Goal: Book appointment/travel/reservation: Book appointment/travel/reservation

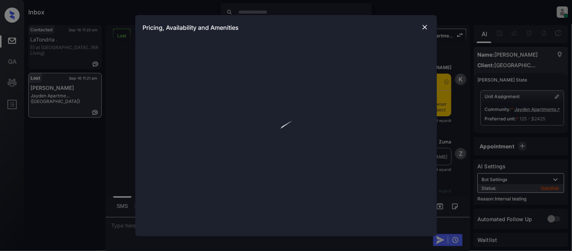
scroll to position [3943, 0]
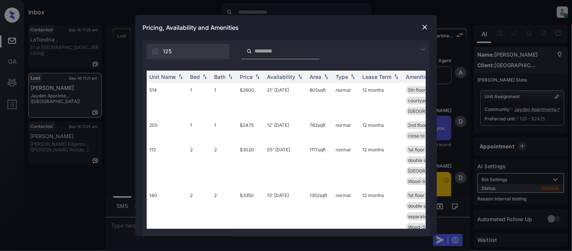
click at [419, 47] on img at bounding box center [422, 49] width 9 height 9
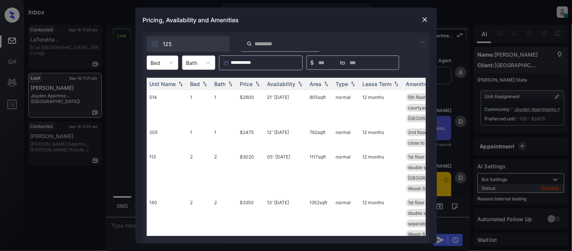
click at [164, 62] on div "Bed" at bounding box center [155, 62] width 17 height 11
click at [159, 83] on div "1" at bounding box center [163, 81] width 32 height 14
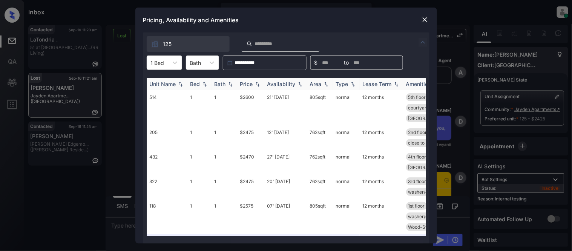
click at [251, 84] on div "Price" at bounding box center [246, 84] width 13 height 6
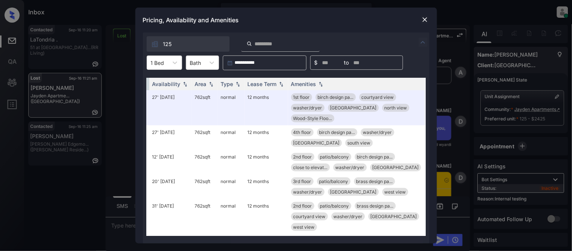
scroll to position [0, 0]
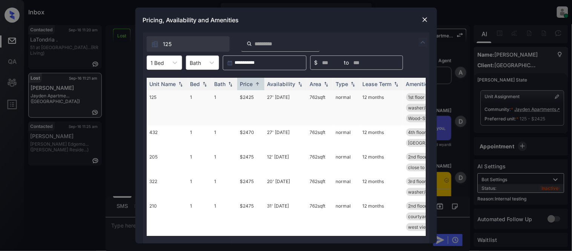
click at [274, 104] on td "27' Sep 25" at bounding box center [285, 107] width 43 height 35
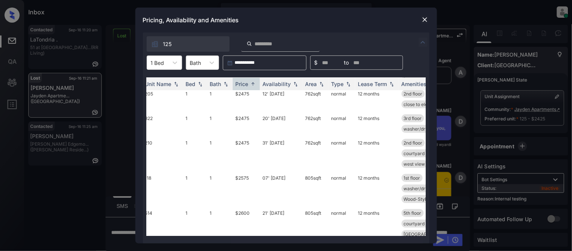
scroll to position [63, 0]
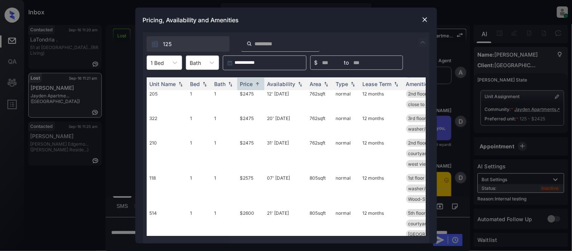
click at [425, 21] on img at bounding box center [425, 20] width 8 height 8
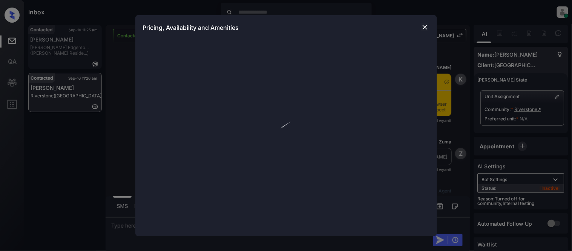
scroll to position [1654, 0]
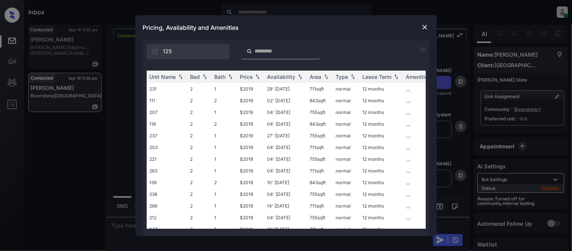
click at [423, 48] on img at bounding box center [422, 49] width 9 height 9
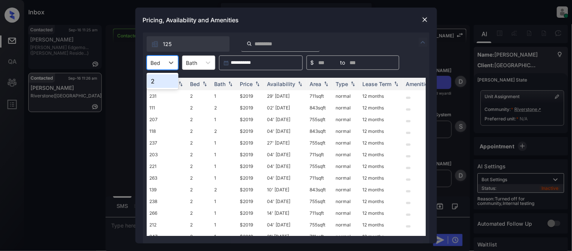
click at [164, 66] on div "Bed" at bounding box center [155, 62] width 17 height 11
click at [160, 82] on div "2" at bounding box center [163, 81] width 32 height 14
click at [250, 83] on div "Price" at bounding box center [246, 84] width 13 height 6
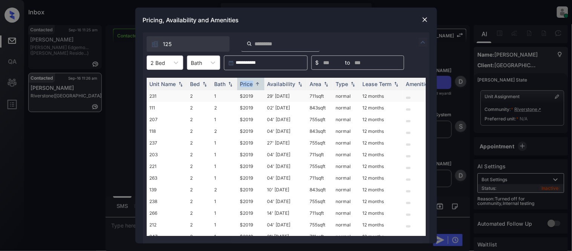
click at [249, 93] on td "$2019" at bounding box center [250, 96] width 27 height 12
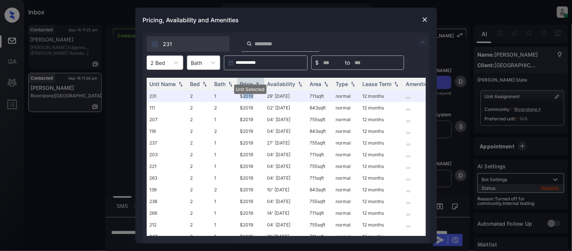
click at [423, 16] on img at bounding box center [425, 20] width 8 height 8
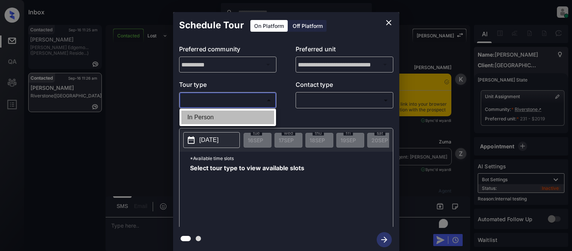
click at [219, 121] on li "In Person" at bounding box center [227, 117] width 93 height 14
type input "********"
click at [319, 104] on div at bounding box center [286, 125] width 572 height 251
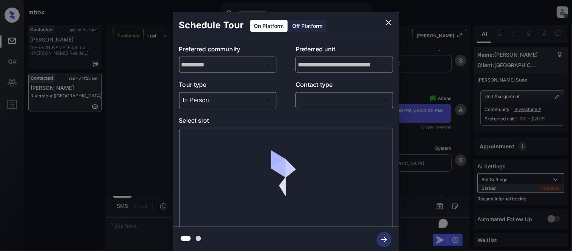
click at [316, 100] on body "Inbox Kristina Cataag Online Set yourself offline Set yourself on break Profile…" at bounding box center [286, 125] width 572 height 251
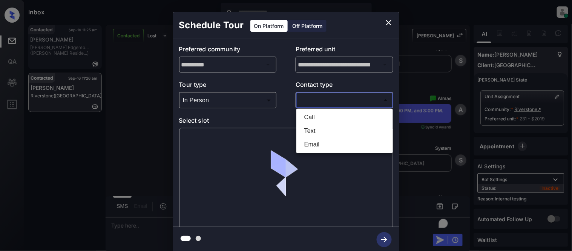
click at [311, 127] on li "Text" at bounding box center [344, 131] width 93 height 14
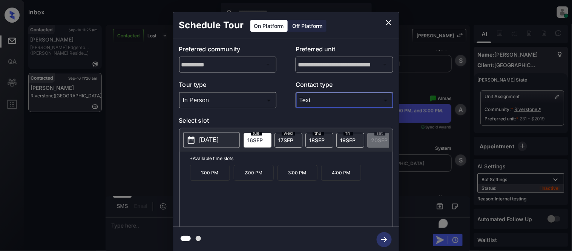
type input "****"
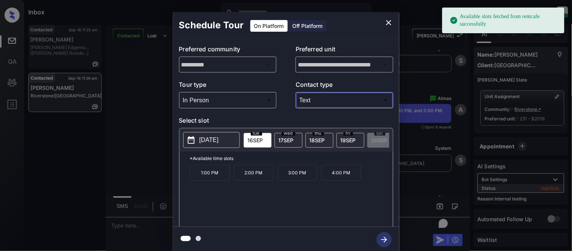
click at [305, 178] on p "3:00 PM" at bounding box center [297, 173] width 40 height 16
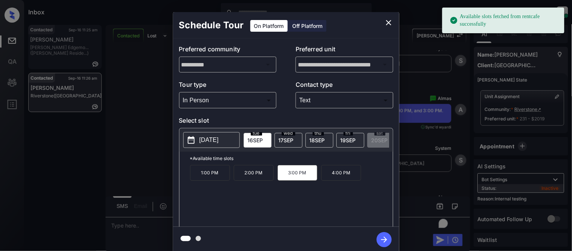
click at [381, 240] on icon "button" at bounding box center [384, 239] width 15 height 15
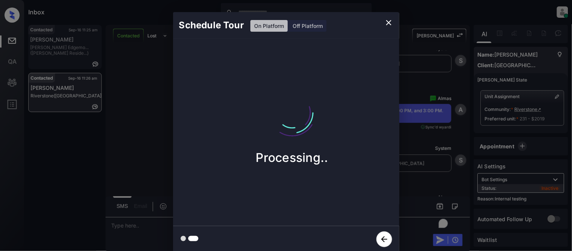
click at [409, 153] on div "Schedule Tour On Platform Off Platform Processing.." at bounding box center [286, 132] width 572 height 264
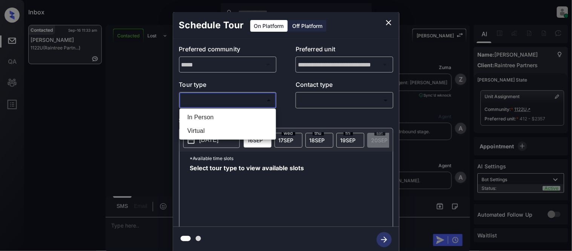
scroll to position [621, 0]
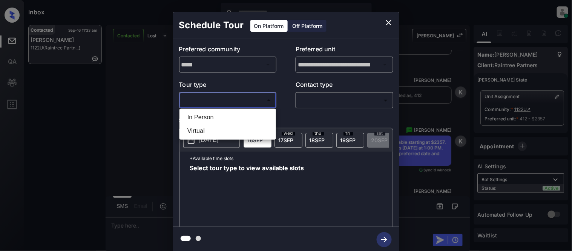
click at [219, 114] on li "In Person" at bounding box center [227, 117] width 93 height 14
type input "********"
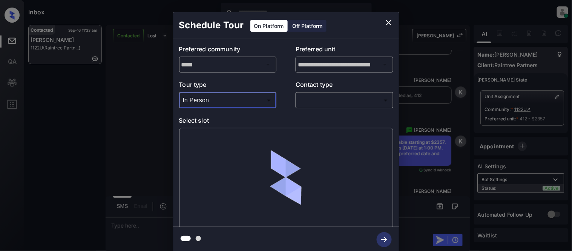
click at [307, 106] on body "Inbox Kristina Cataag Online Set yourself offline Set yourself on break Profile…" at bounding box center [286, 125] width 572 height 251
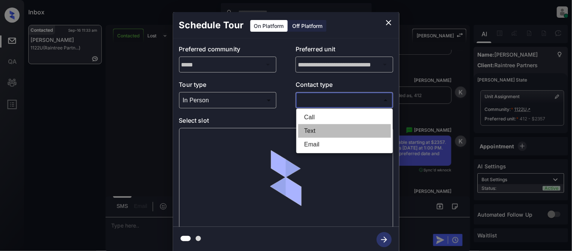
click at [307, 130] on li "Text" at bounding box center [344, 131] width 93 height 14
type input "****"
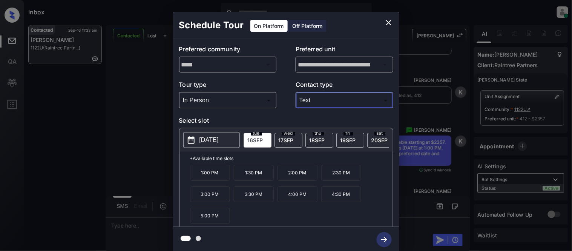
click at [391, 24] on icon "close" at bounding box center [388, 22] width 9 height 9
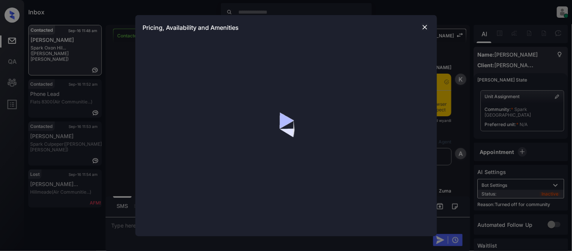
scroll to position [532, 0]
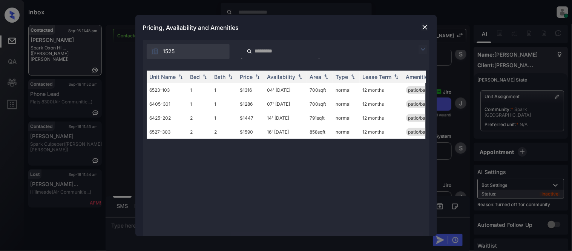
click at [423, 50] on img at bounding box center [422, 49] width 9 height 9
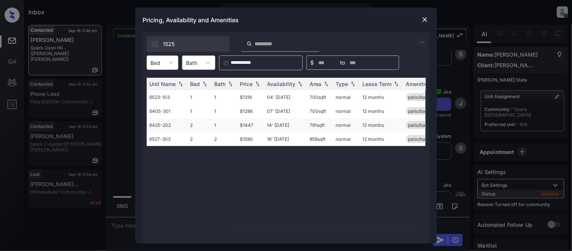
click at [251, 123] on td "$1447" at bounding box center [250, 125] width 27 height 14
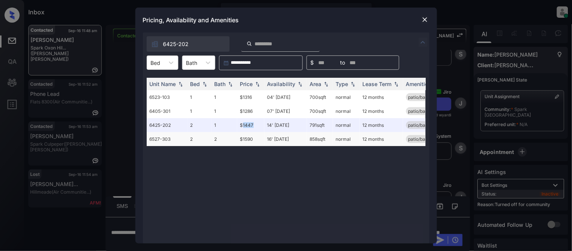
click at [276, 136] on td "16' Jul 25" at bounding box center [285, 139] width 43 height 14
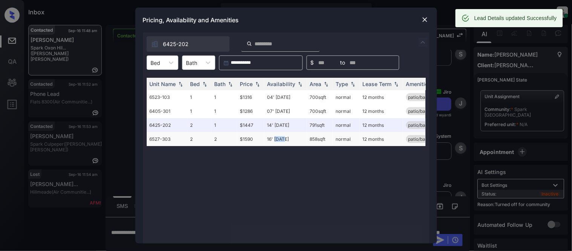
click at [276, 136] on td "16' Jul 25" at bounding box center [285, 139] width 43 height 14
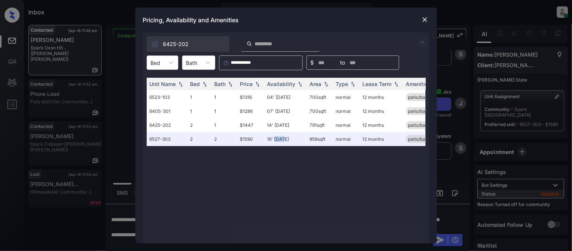
click at [425, 23] on img at bounding box center [425, 20] width 8 height 8
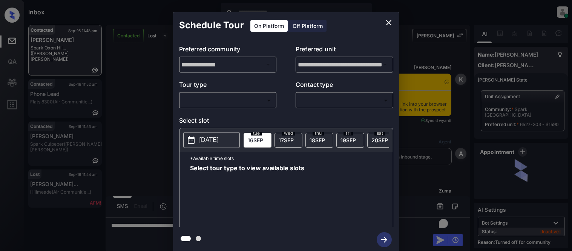
click at [225, 104] on body "Inbox Kristina Cataag Online Set yourself offline Set yourself on break Profile…" at bounding box center [286, 125] width 572 height 251
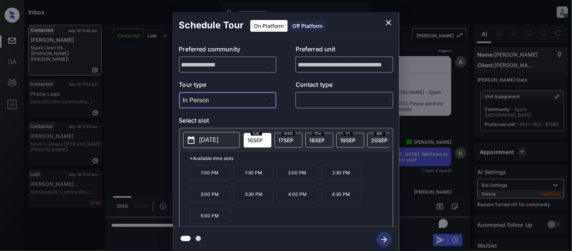
type input "********"
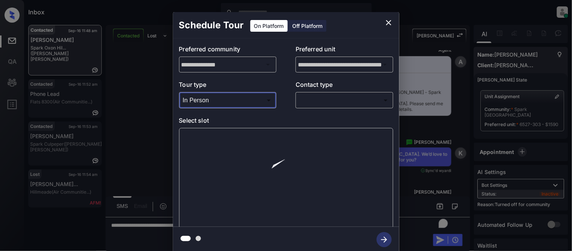
click at [361, 97] on body "Inbox Kristina Cataag Online Set yourself offline Set yourself on break Profile…" at bounding box center [286, 125] width 572 height 251
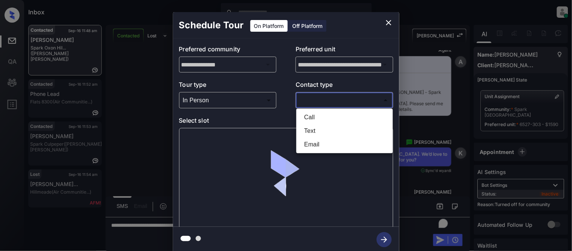
click at [311, 130] on li "Text" at bounding box center [344, 131] width 93 height 14
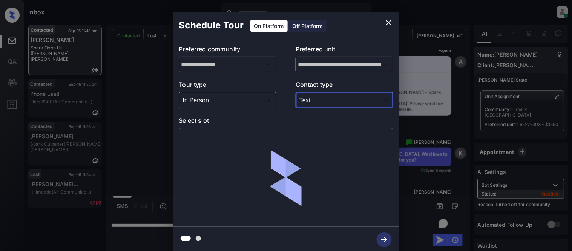
type input "****"
click at [217, 142] on div at bounding box center [286, 178] width 214 height 101
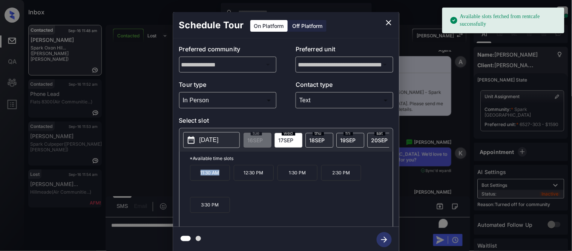
drag, startPoint x: 203, startPoint y: 176, endPoint x: 225, endPoint y: 178, distance: 22.6
click at [225, 178] on p "11:30 AM" at bounding box center [210, 173] width 40 height 16
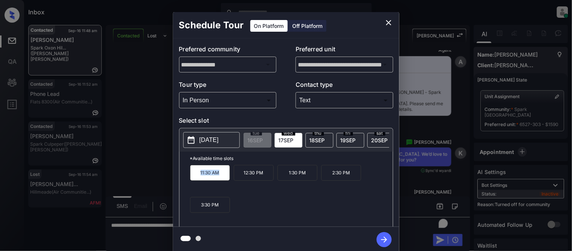
copy p "11:30 AM"
click at [119, 176] on div "**********" at bounding box center [286, 132] width 572 height 264
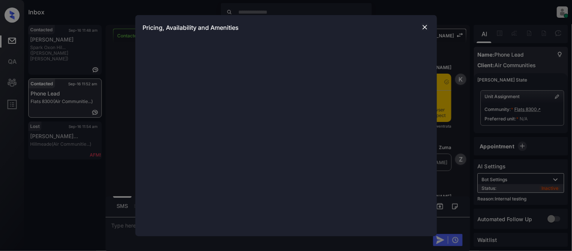
scroll to position [2219, 0]
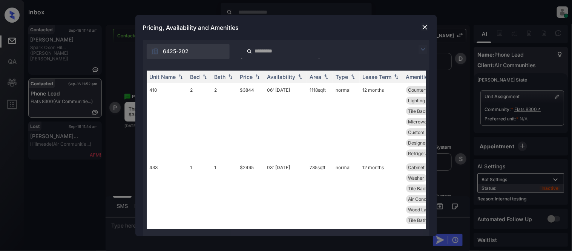
click at [424, 47] on img at bounding box center [422, 49] width 9 height 9
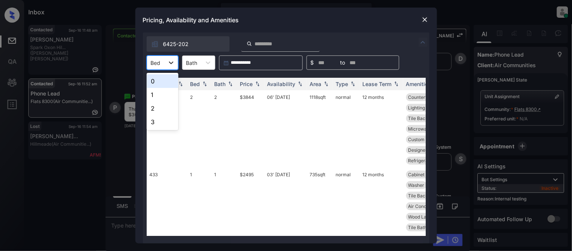
click at [166, 59] on div at bounding box center [171, 63] width 14 height 14
click at [159, 92] on div "1" at bounding box center [163, 95] width 32 height 14
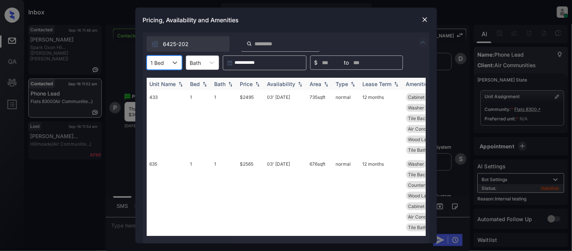
click at [250, 84] on div "Price" at bounding box center [246, 84] width 13 height 6
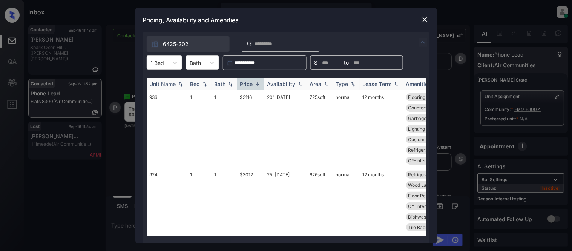
click at [250, 84] on div "Price" at bounding box center [246, 84] width 13 height 6
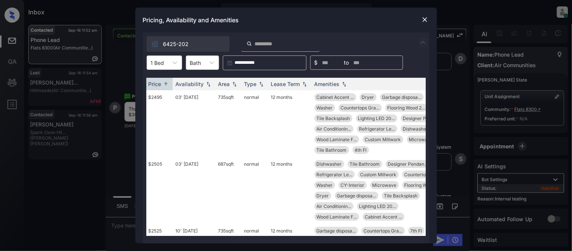
scroll to position [0, 0]
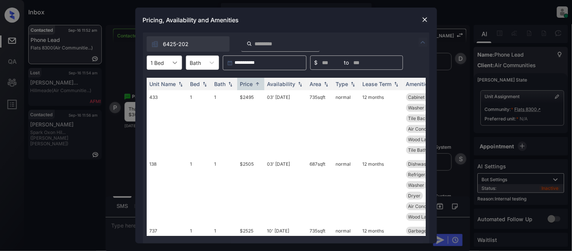
click at [168, 57] on div at bounding box center [175, 63] width 14 height 14
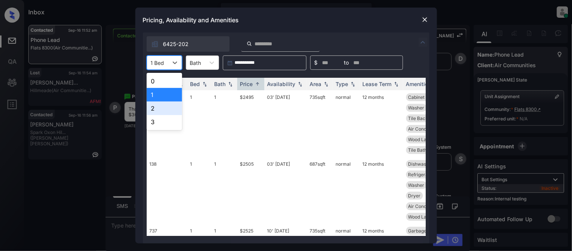
click at [160, 103] on div "2" at bounding box center [164, 108] width 35 height 14
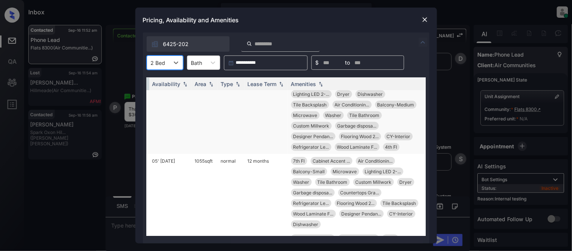
scroll to position [84, 121]
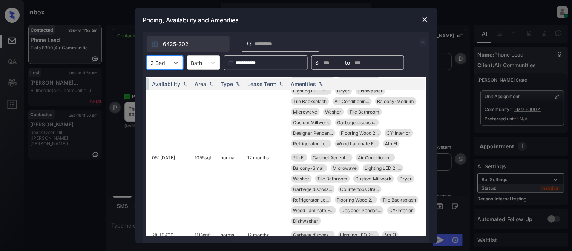
click at [425, 19] on img at bounding box center [425, 20] width 8 height 8
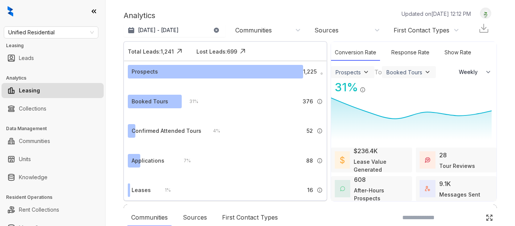
select select "******"
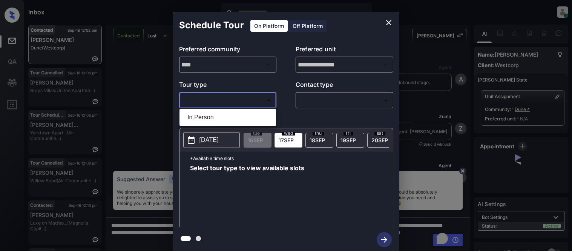
click at [213, 123] on div "In Person" at bounding box center [286, 125] width 572 height 251
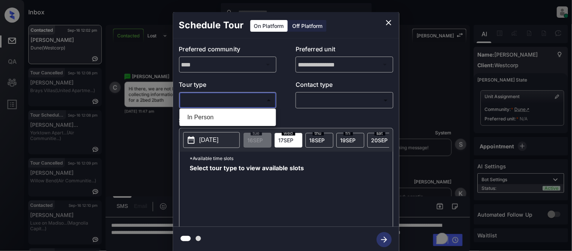
click at [314, 100] on div at bounding box center [286, 125] width 572 height 251
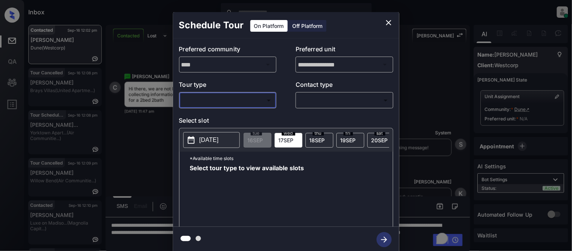
click at [314, 101] on body "Inbox Kristina Cataag Online Set yourself offline Set yourself on break Profile…" at bounding box center [286, 125] width 572 height 251
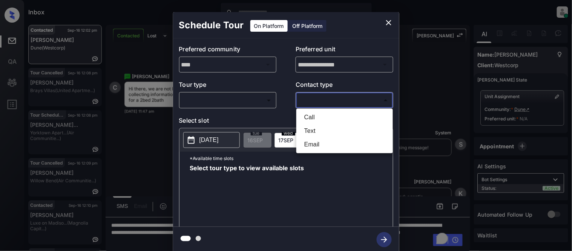
click at [308, 127] on li "Text" at bounding box center [344, 131] width 93 height 14
type input "****"
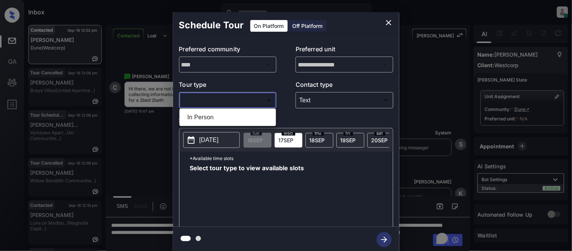
click at [232, 99] on body "Inbox Kristina Cataag Online Set yourself offline Set yourself on break Profile…" at bounding box center [286, 125] width 572 height 251
click at [219, 121] on li "In Person" at bounding box center [227, 117] width 93 height 14
type input "********"
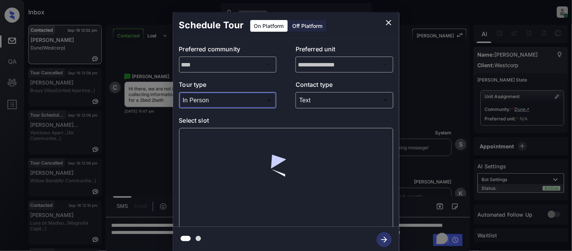
click at [221, 141] on div at bounding box center [286, 178] width 214 height 101
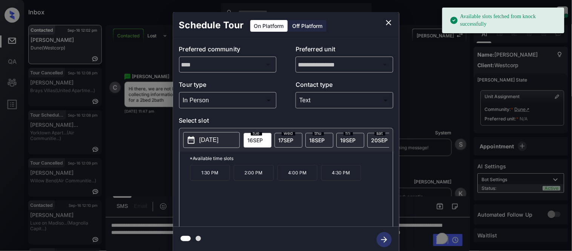
click at [219, 141] on p "2025-09-16" at bounding box center [208, 139] width 19 height 9
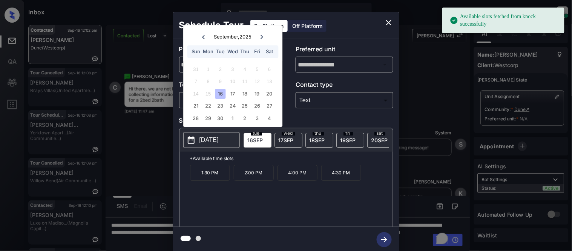
click at [261, 35] on icon at bounding box center [261, 37] width 3 height 4
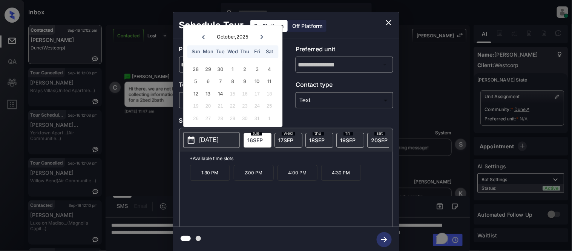
click at [388, 22] on icon "close" at bounding box center [388, 22] width 5 height 5
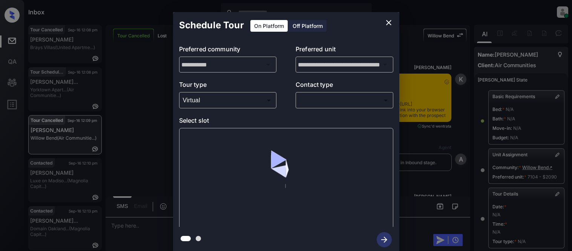
click at [321, 100] on div at bounding box center [286, 125] width 572 height 251
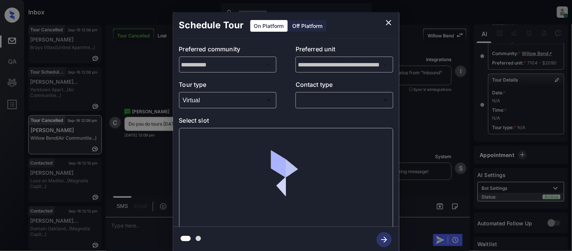
click at [321, 100] on body "Inbox [PERSON_NAME] Cataag Online Set yourself offline Set yourself on break Pr…" at bounding box center [286, 125] width 572 height 251
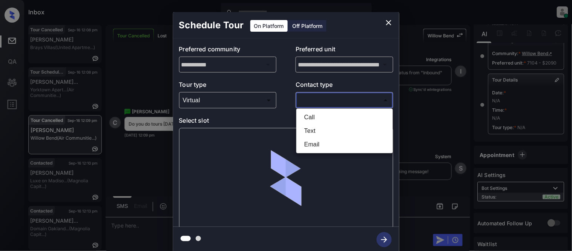
click at [318, 129] on li "Text" at bounding box center [344, 131] width 93 height 14
type input "****"
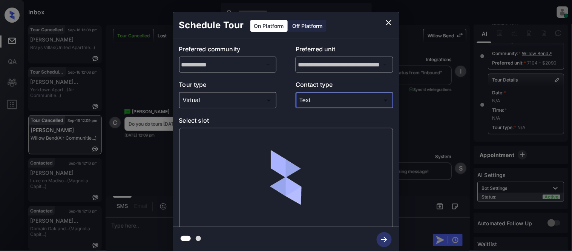
click at [233, 99] on body "Inbox [PERSON_NAME] Cataag Online Set yourself offline Set yourself on break Pr…" at bounding box center [286, 125] width 572 height 251
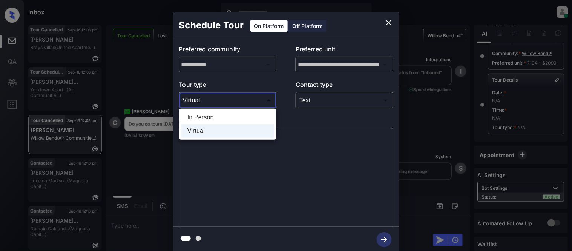
click at [218, 115] on li "In Person" at bounding box center [227, 117] width 93 height 14
type input "********"
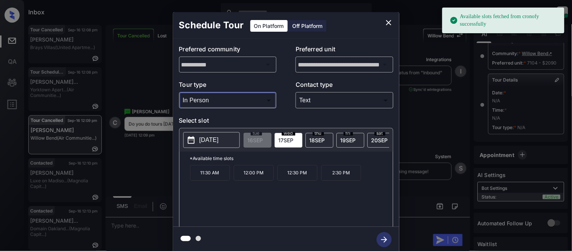
click at [216, 138] on p "[DATE]" at bounding box center [208, 139] width 19 height 9
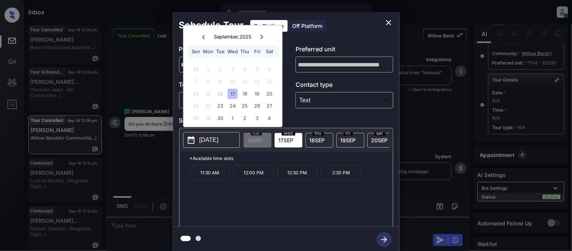
click at [389, 20] on icon "close" at bounding box center [388, 22] width 9 height 9
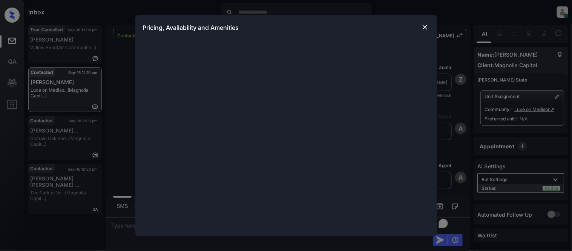
scroll to position [1244, 0]
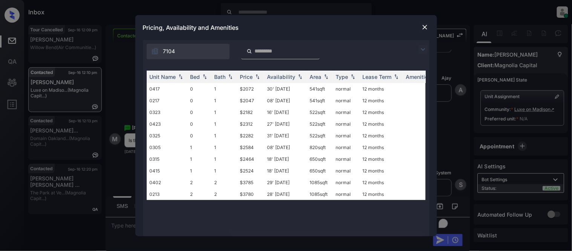
click at [423, 49] on img at bounding box center [422, 49] width 9 height 9
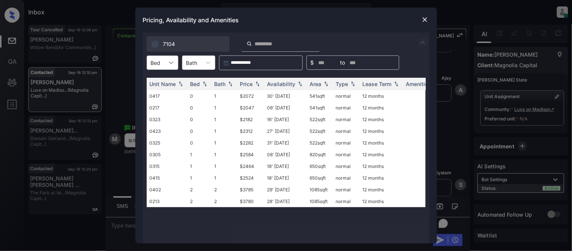
click at [175, 65] on div at bounding box center [171, 63] width 14 height 14
click at [425, 19] on img at bounding box center [425, 20] width 8 height 8
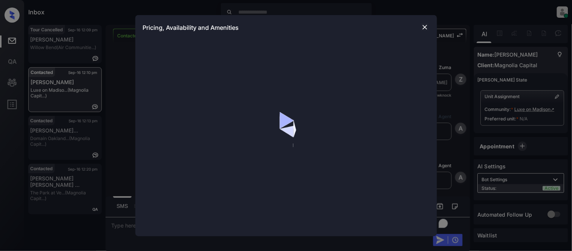
scroll to position [1244, 0]
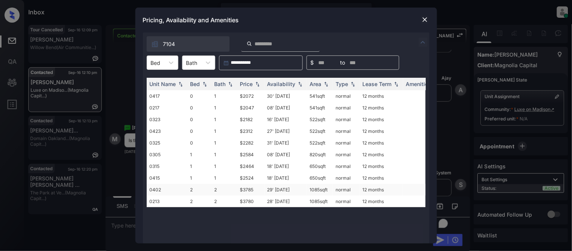
click at [274, 188] on td "29' Sep 25" at bounding box center [285, 190] width 43 height 12
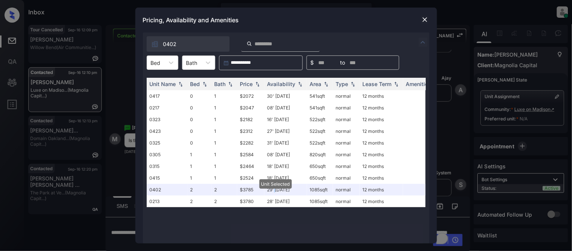
click at [423, 20] on img at bounding box center [425, 20] width 8 height 8
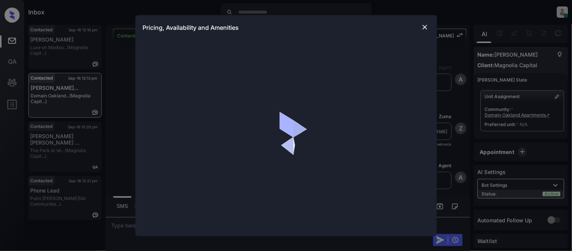
scroll to position [253, 0]
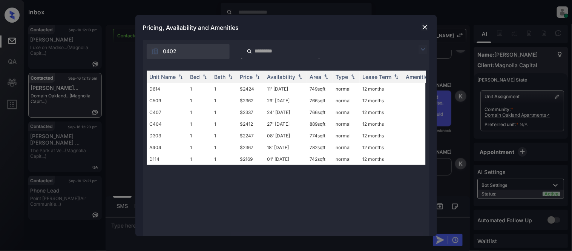
click at [423, 48] on img at bounding box center [422, 49] width 9 height 9
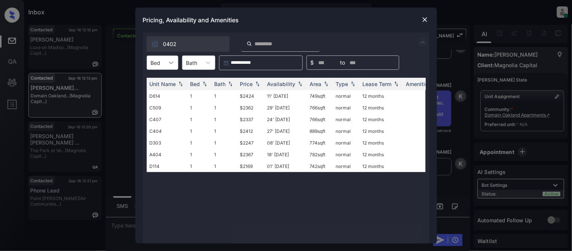
click at [165, 62] on div at bounding box center [171, 63] width 14 height 14
click at [163, 77] on div "1" at bounding box center [163, 81] width 32 height 14
click at [247, 78] on th "Price" at bounding box center [250, 84] width 27 height 12
click at [246, 96] on td "$2169" at bounding box center [250, 96] width 27 height 12
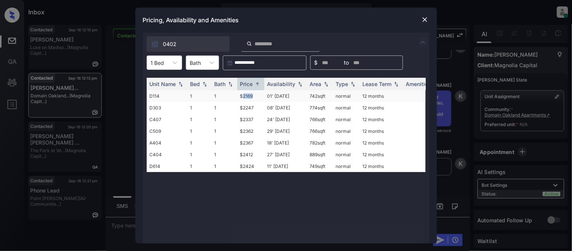
click at [246, 96] on td "$2169" at bounding box center [250, 96] width 27 height 12
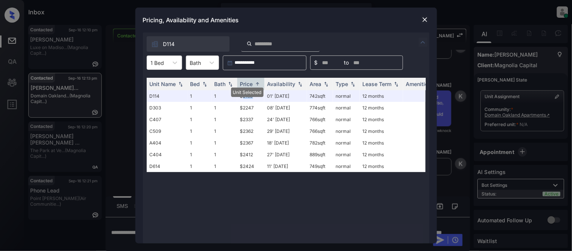
click at [423, 17] on img at bounding box center [425, 20] width 8 height 8
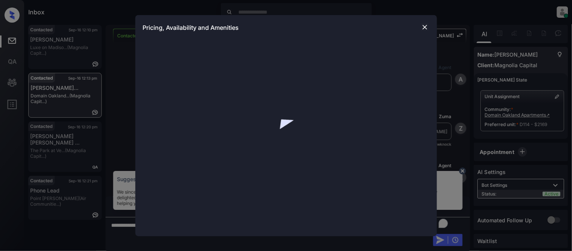
scroll to position [930, 0]
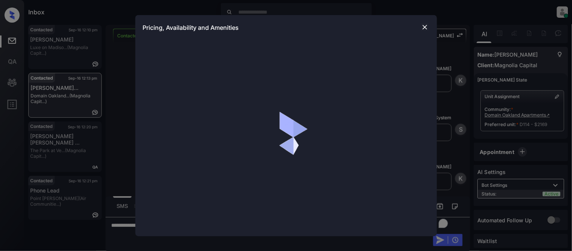
click at [425, 26] on img at bounding box center [425, 27] width 8 height 8
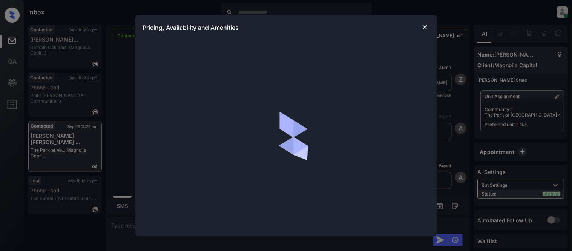
scroll to position [327, 0]
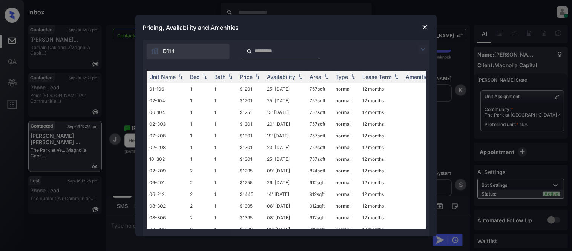
click at [423, 46] on img at bounding box center [422, 49] width 9 height 9
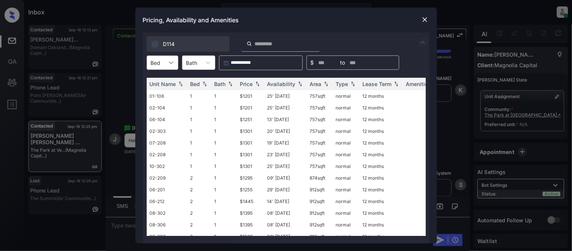
click at [167, 68] on div at bounding box center [171, 63] width 14 height 14
click at [159, 89] on div "2" at bounding box center [163, 95] width 32 height 14
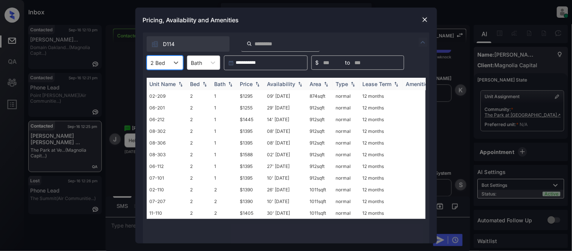
click at [251, 83] on div "Price" at bounding box center [246, 84] width 13 height 6
click at [421, 21] on img at bounding box center [425, 20] width 8 height 8
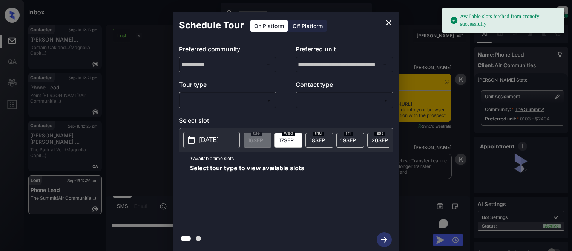
click at [206, 102] on body "Available slots fetched from cronofy successfully Inbox [PERSON_NAME] Cataag On…" at bounding box center [286, 125] width 572 height 251
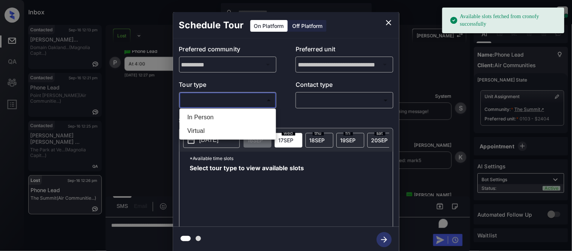
click at [268, 110] on li "In Person" at bounding box center [227, 117] width 93 height 14
type input "********"
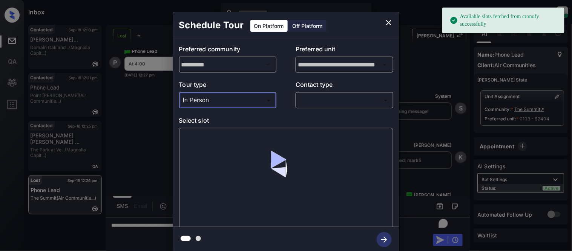
click at [307, 98] on body "Available slots fetched from cronofy successfully Inbox [PERSON_NAME] Cataag On…" at bounding box center [286, 125] width 572 height 251
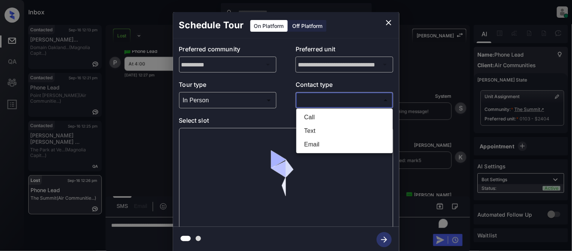
click at [310, 126] on li "Text" at bounding box center [344, 131] width 93 height 14
type input "****"
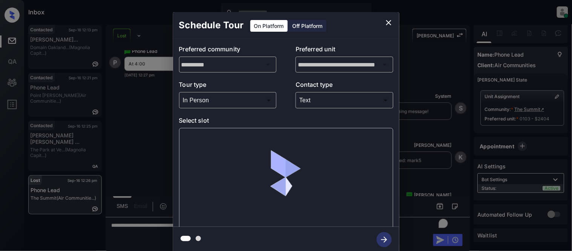
click at [197, 138] on div at bounding box center [286, 178] width 214 height 101
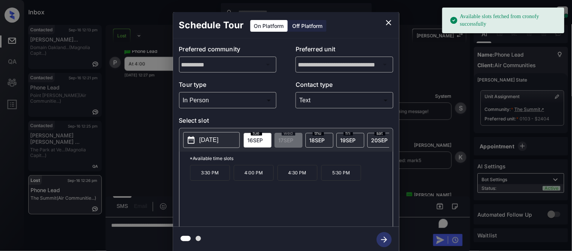
click at [241, 178] on p "4:00 PM" at bounding box center [254, 173] width 40 height 16
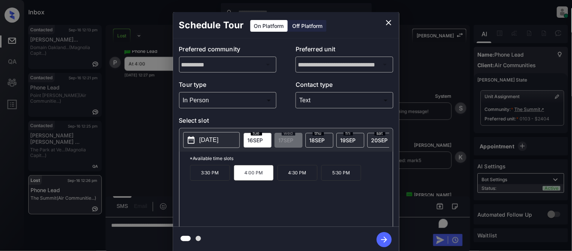
drag, startPoint x: 381, startPoint y: 239, endPoint x: 419, endPoint y: 189, distance: 61.9
click at [381, 239] on icon "button" at bounding box center [384, 239] width 15 height 15
click at [419, 189] on div "**********" at bounding box center [286, 132] width 572 height 264
